Goal: Task Accomplishment & Management: Complete application form

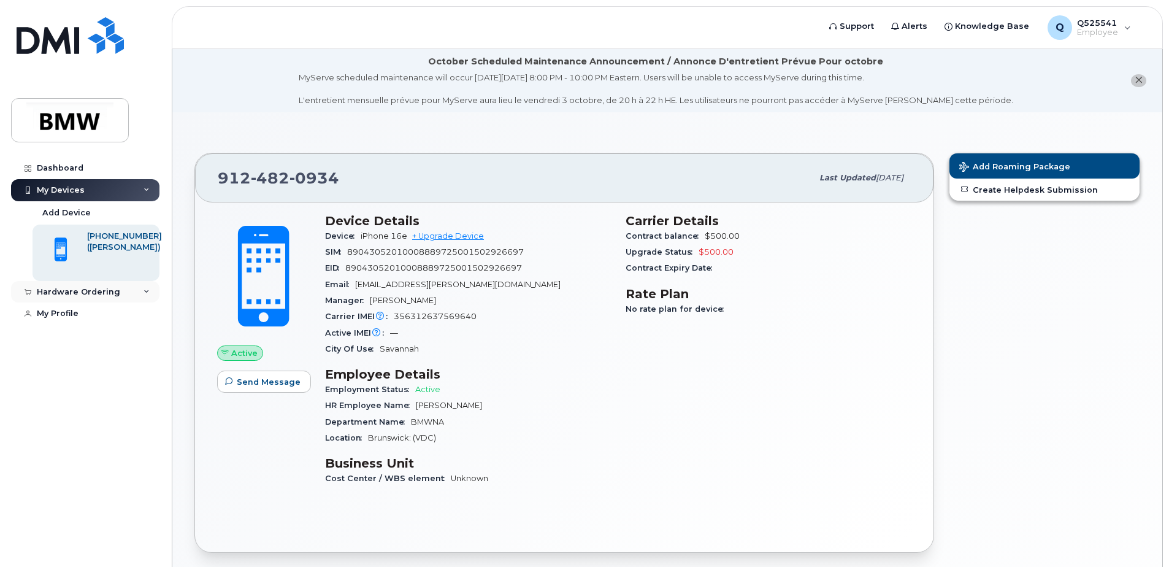
click at [139, 294] on div "Hardware Ordering" at bounding box center [85, 292] width 148 height 22
click at [140, 191] on div "My Devices" at bounding box center [85, 190] width 148 height 22
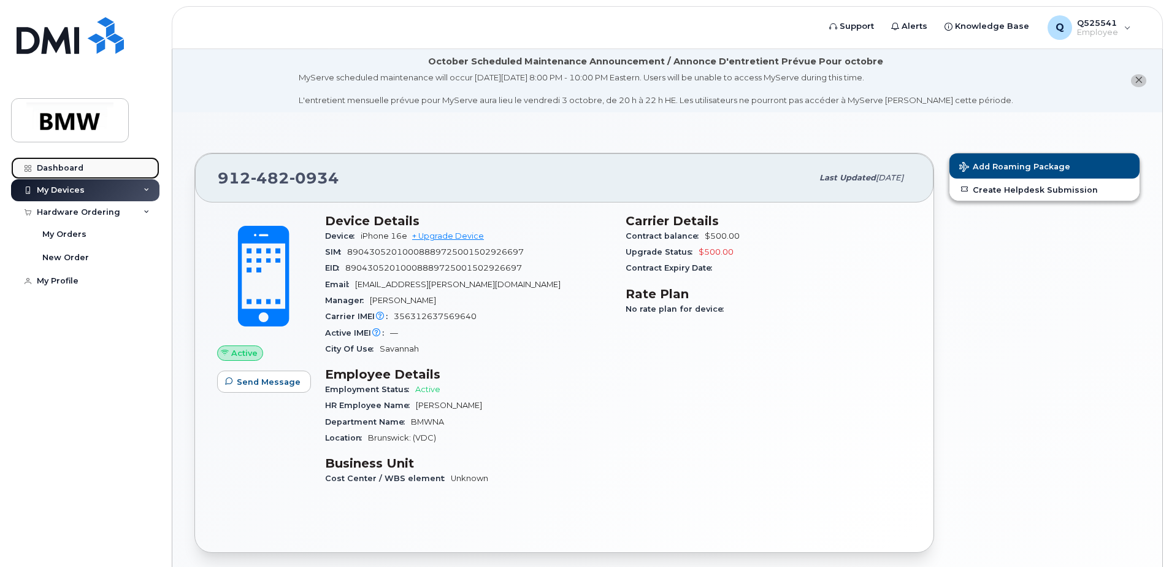
click at [97, 175] on link "Dashboard" at bounding box center [85, 168] width 148 height 22
click at [83, 165] on link "Dashboard" at bounding box center [85, 168] width 148 height 22
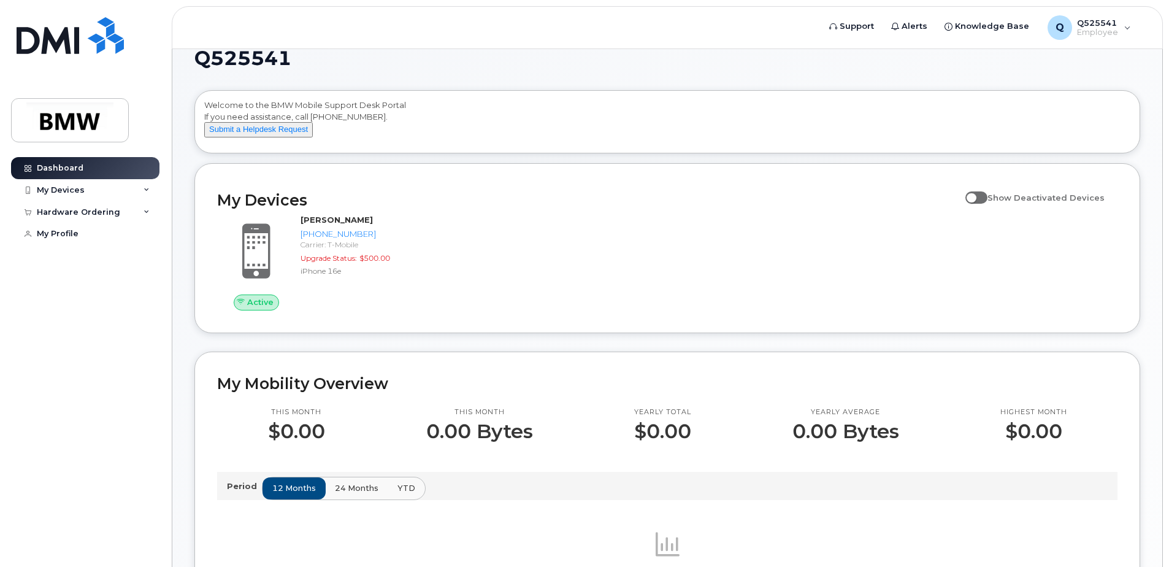
scroll to position [22, 0]
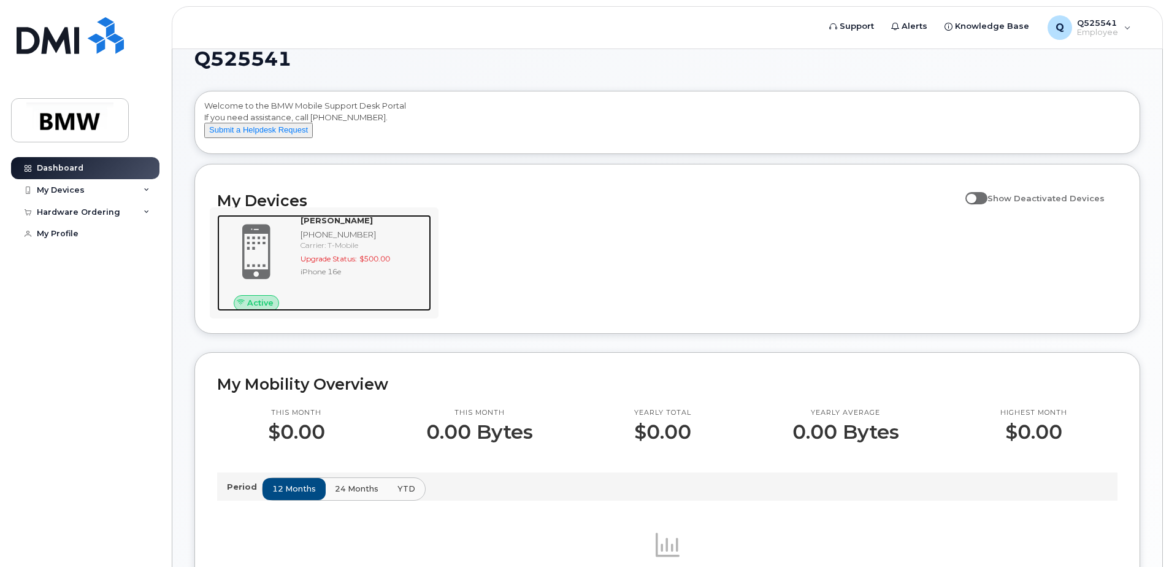
click at [271, 253] on span at bounding box center [256, 252] width 59 height 62
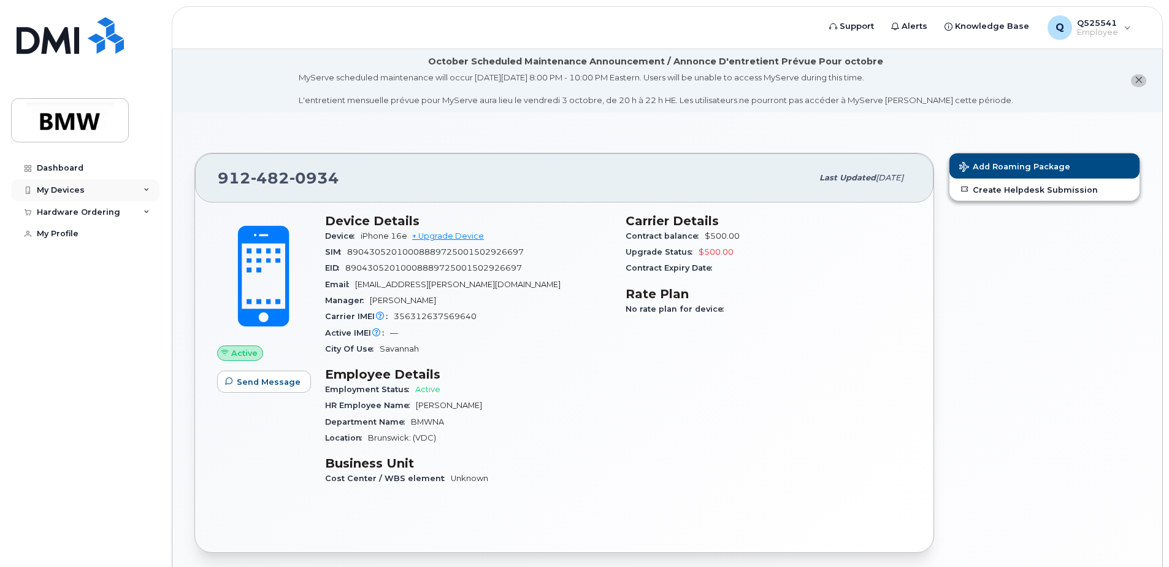
click at [139, 191] on div "My Devices" at bounding box center [85, 190] width 148 height 22
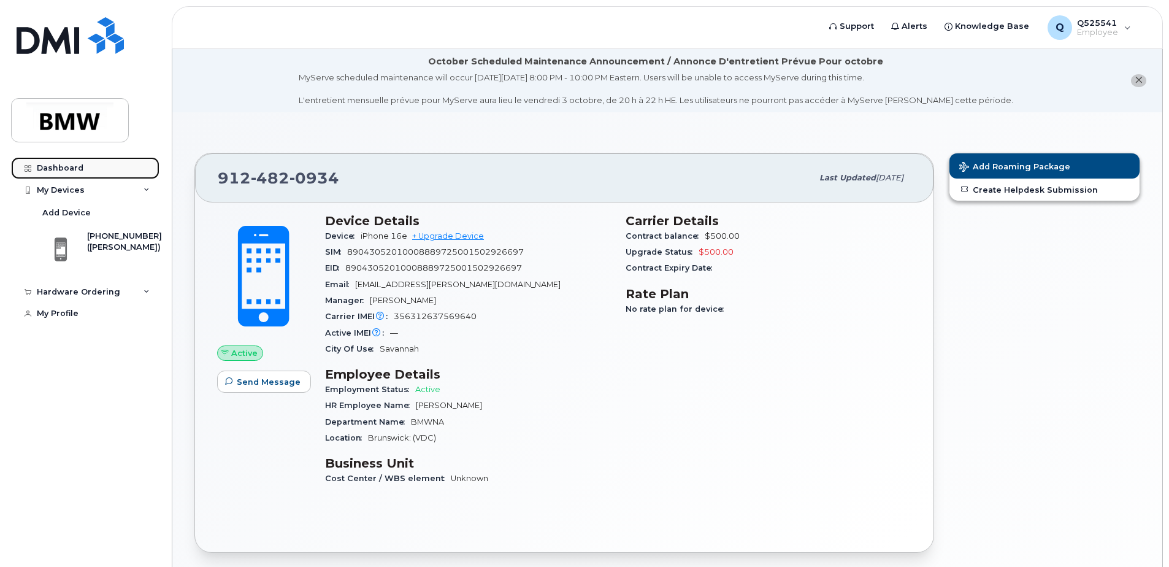
click at [69, 173] on link "Dashboard" at bounding box center [85, 168] width 148 height 22
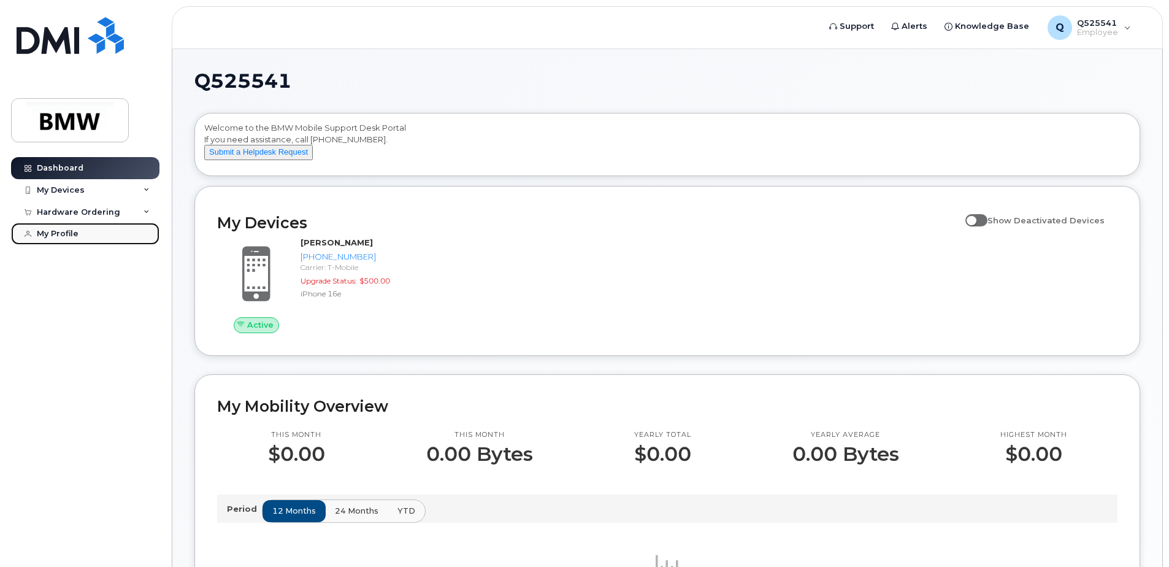
click at [101, 228] on link "My Profile" at bounding box center [85, 234] width 148 height 22
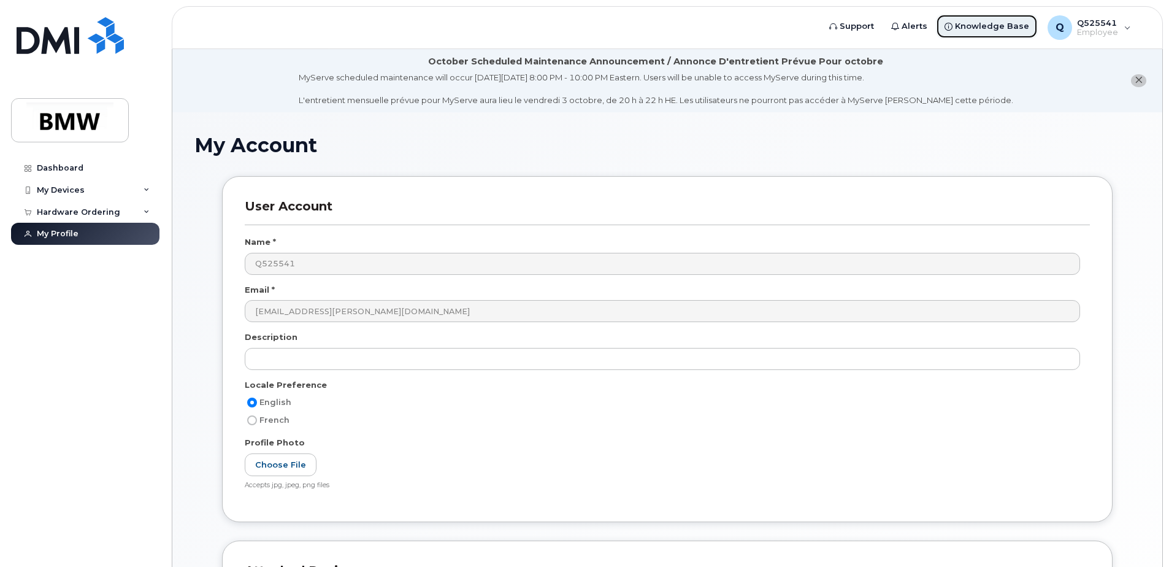
click at [985, 31] on span "Knowledge Base" at bounding box center [992, 26] width 74 height 12
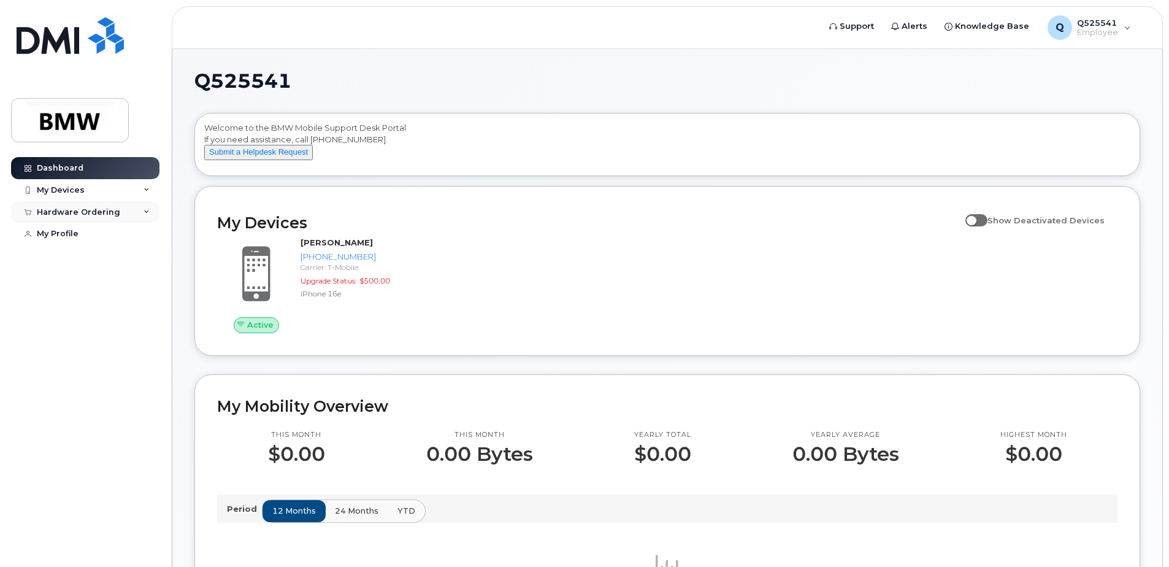
click at [141, 215] on div "Hardware Ordering" at bounding box center [85, 212] width 148 height 22
click at [137, 192] on div "My Devices" at bounding box center [85, 190] width 148 height 22
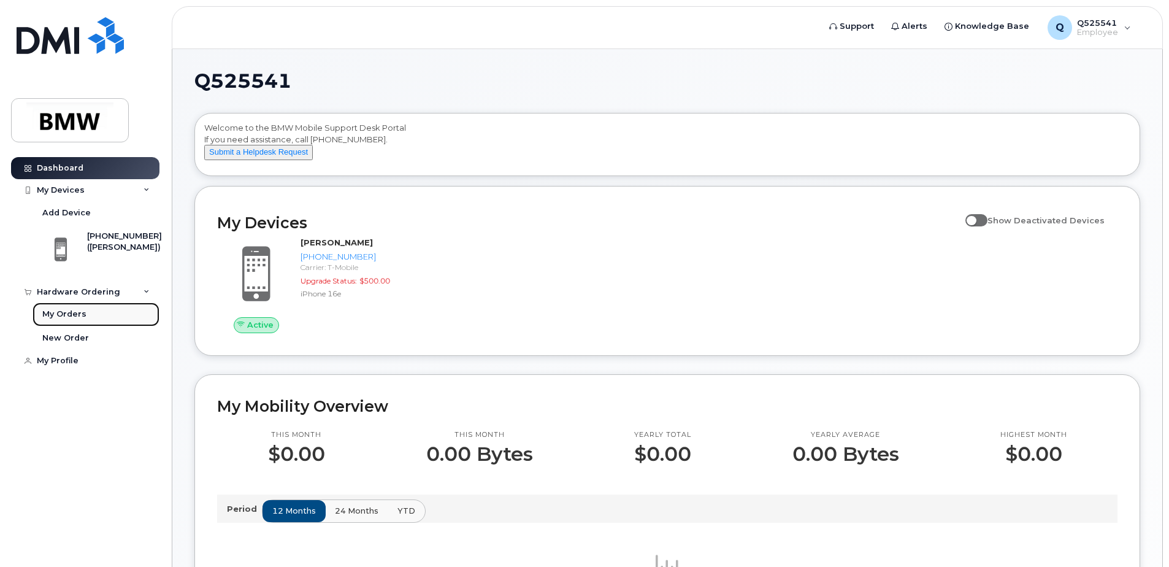
click at [86, 312] on link "My Orders" at bounding box center [96, 313] width 127 height 23
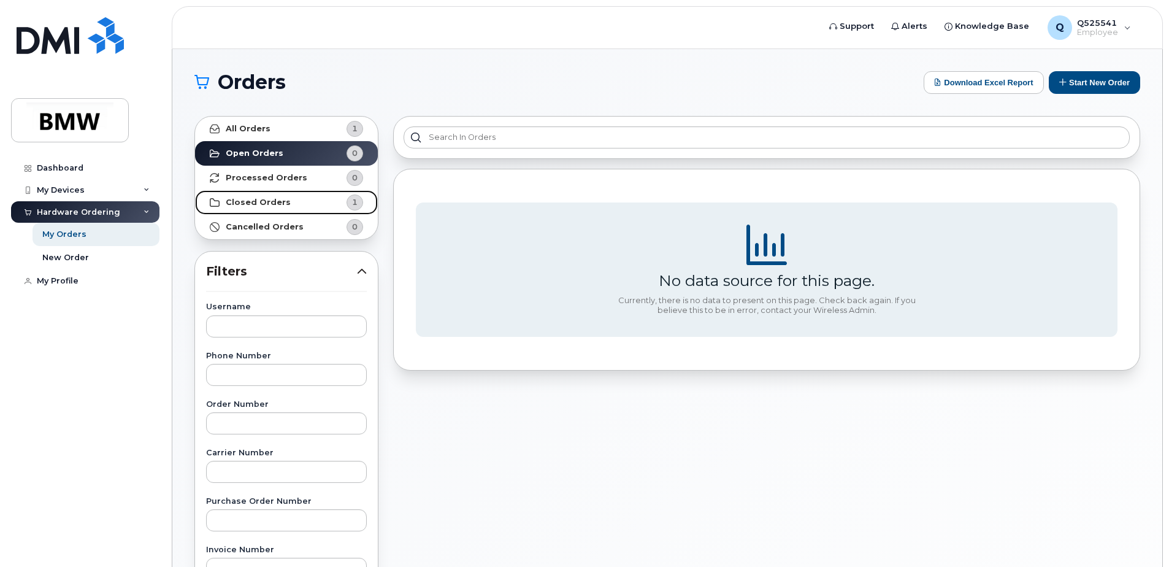
click at [296, 201] on link "Closed Orders 1" at bounding box center [286, 202] width 183 height 25
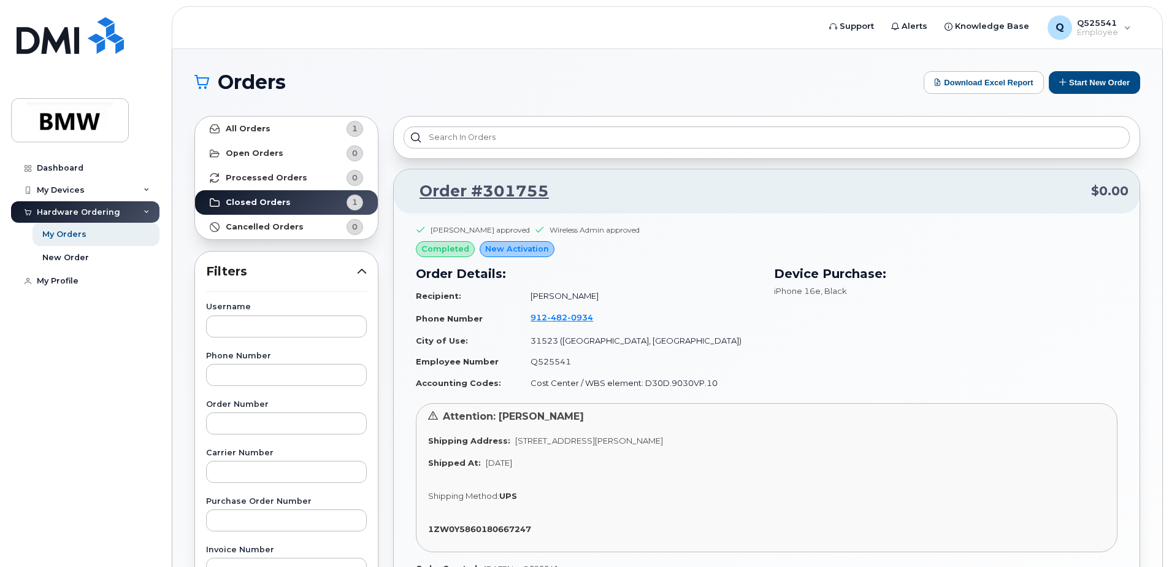
click at [668, 252] on div "Paul Jackson approved Wireless Admin approved completed New Activation Order De…" at bounding box center [767, 313] width 702 height 177
click at [525, 252] on span "New Activation" at bounding box center [517, 249] width 64 height 12
click at [75, 252] on div "New Order" at bounding box center [65, 257] width 47 height 11
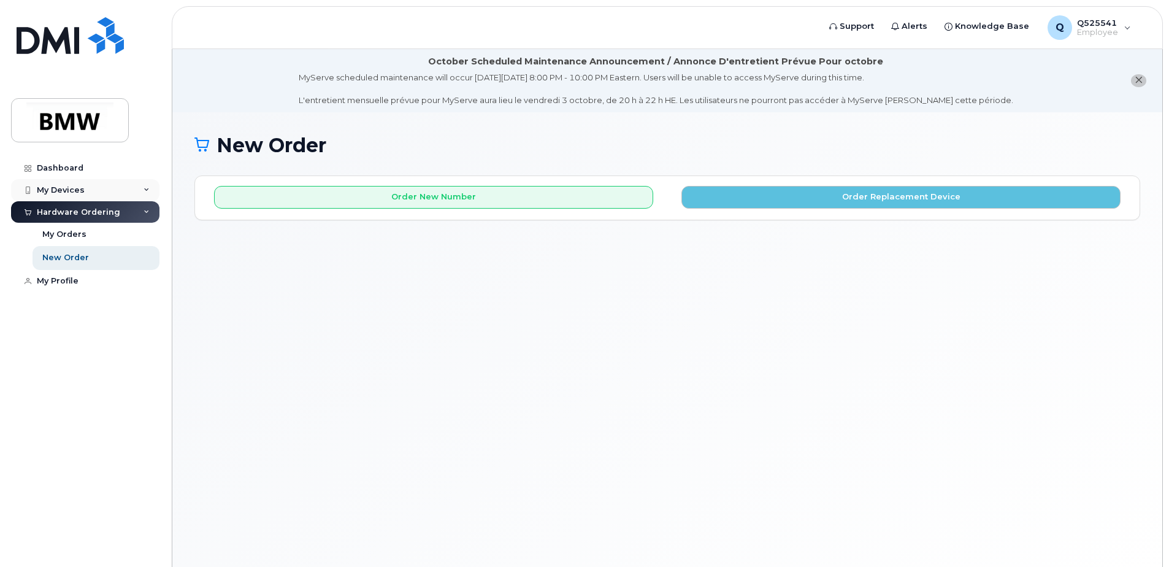
click at [72, 182] on div "My Devices" at bounding box center [85, 190] width 148 height 22
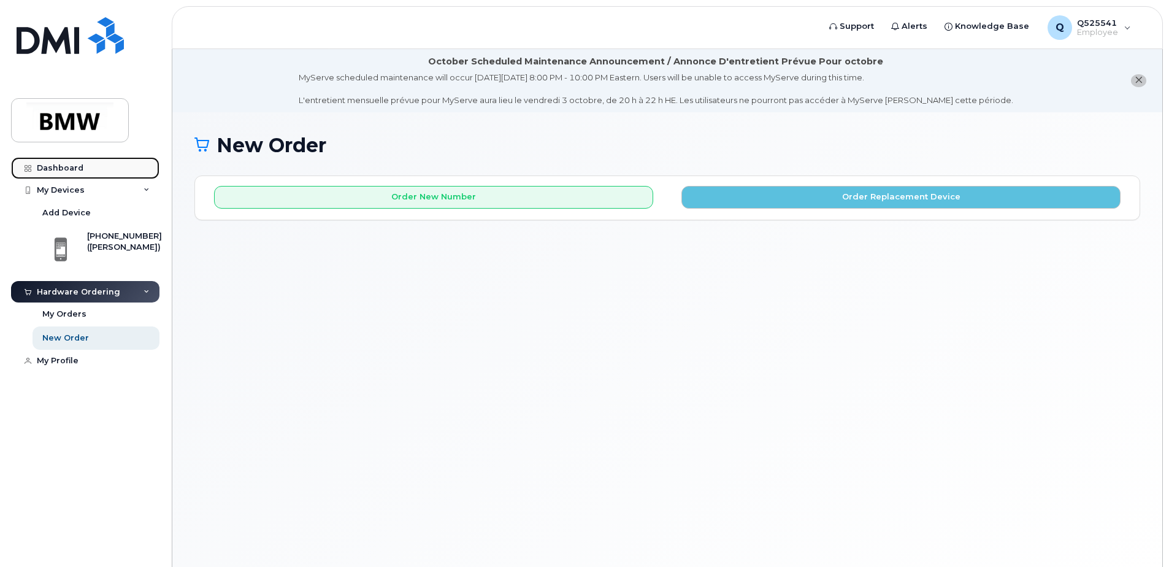
click at [67, 168] on div "Dashboard" at bounding box center [60, 168] width 47 height 10
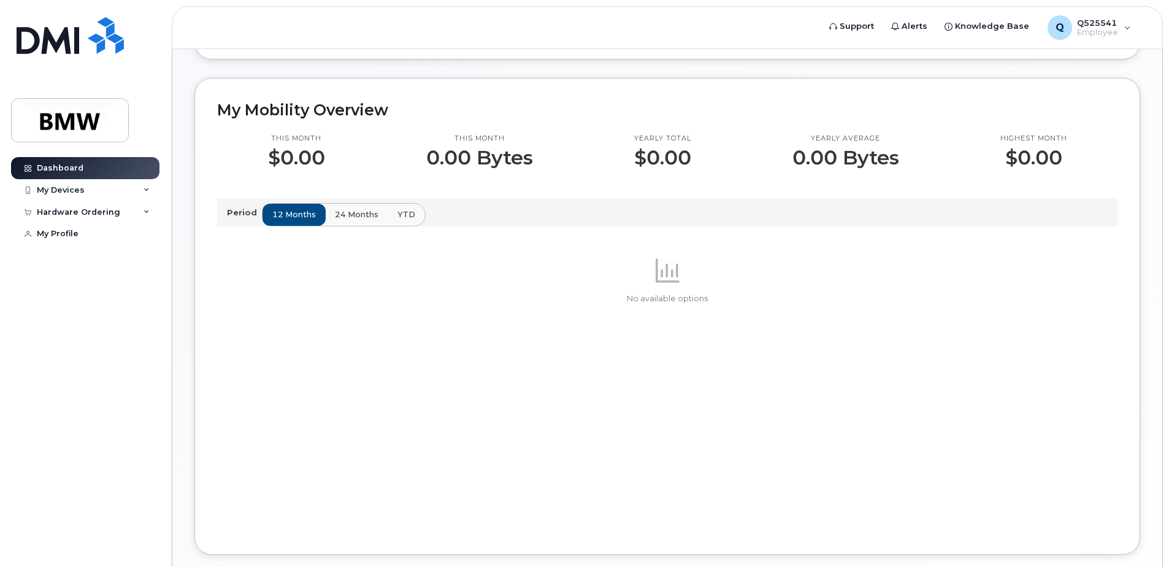
scroll to position [267, 0]
